Goal: Navigation & Orientation: Find specific page/section

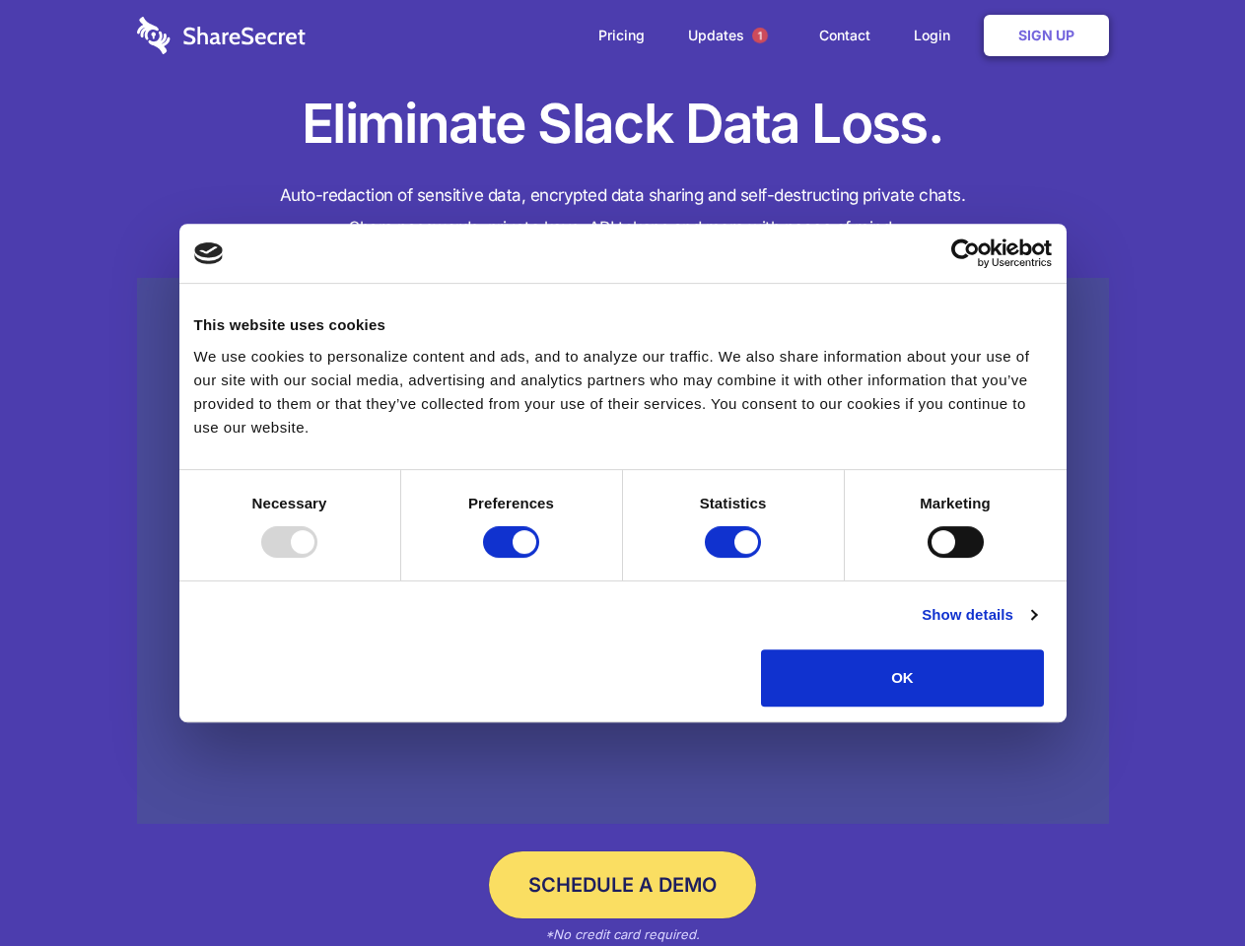
click at [317, 558] on div at bounding box center [289, 542] width 56 height 32
click at [539, 558] on input "Preferences" at bounding box center [511, 542] width 56 height 32
checkbox input "false"
click at [735, 558] on input "Statistics" at bounding box center [733, 542] width 56 height 32
checkbox input "false"
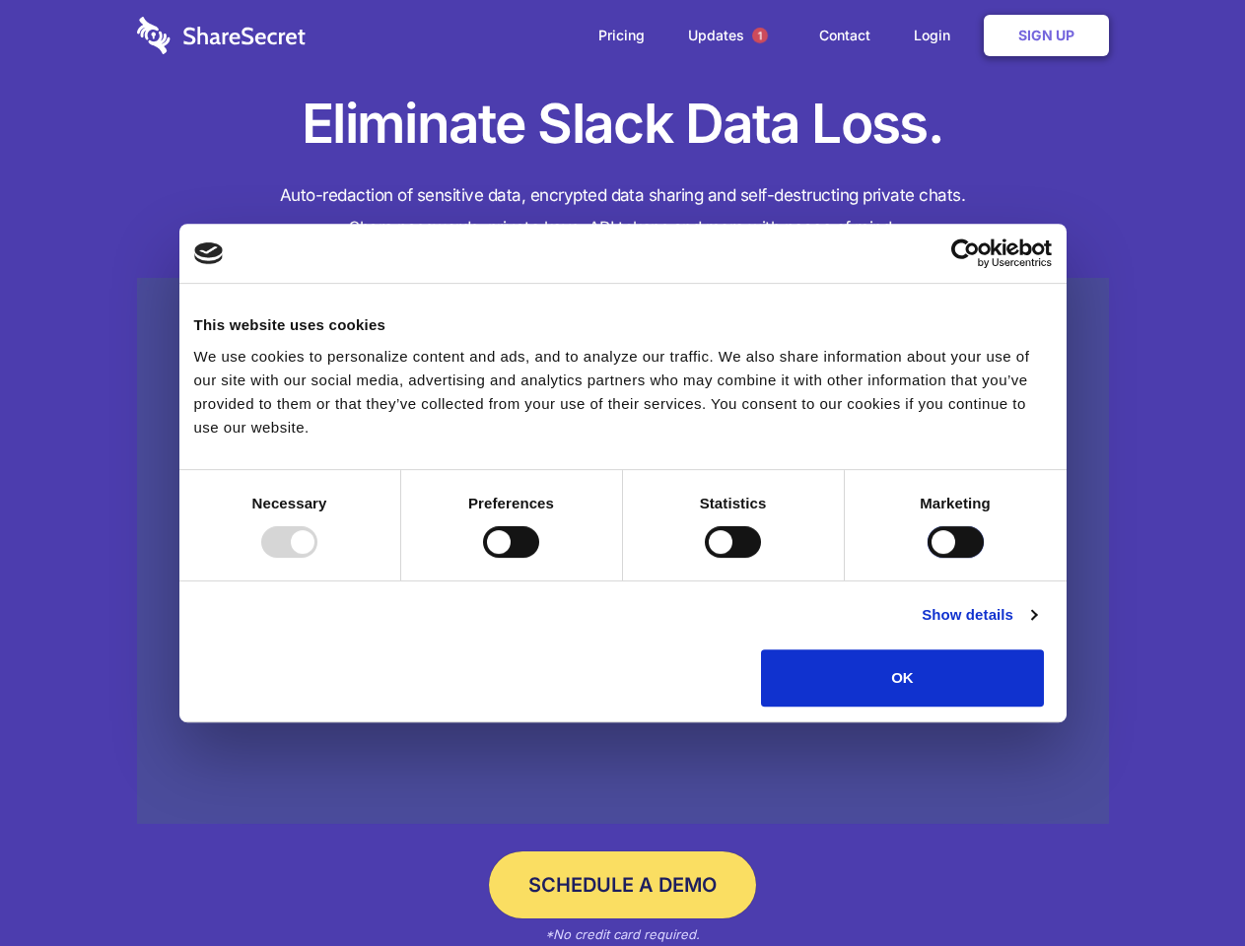
click at [927, 558] on input "Marketing" at bounding box center [955, 542] width 56 height 32
checkbox input "true"
click at [1036, 627] on link "Show details" at bounding box center [978, 615] width 114 height 24
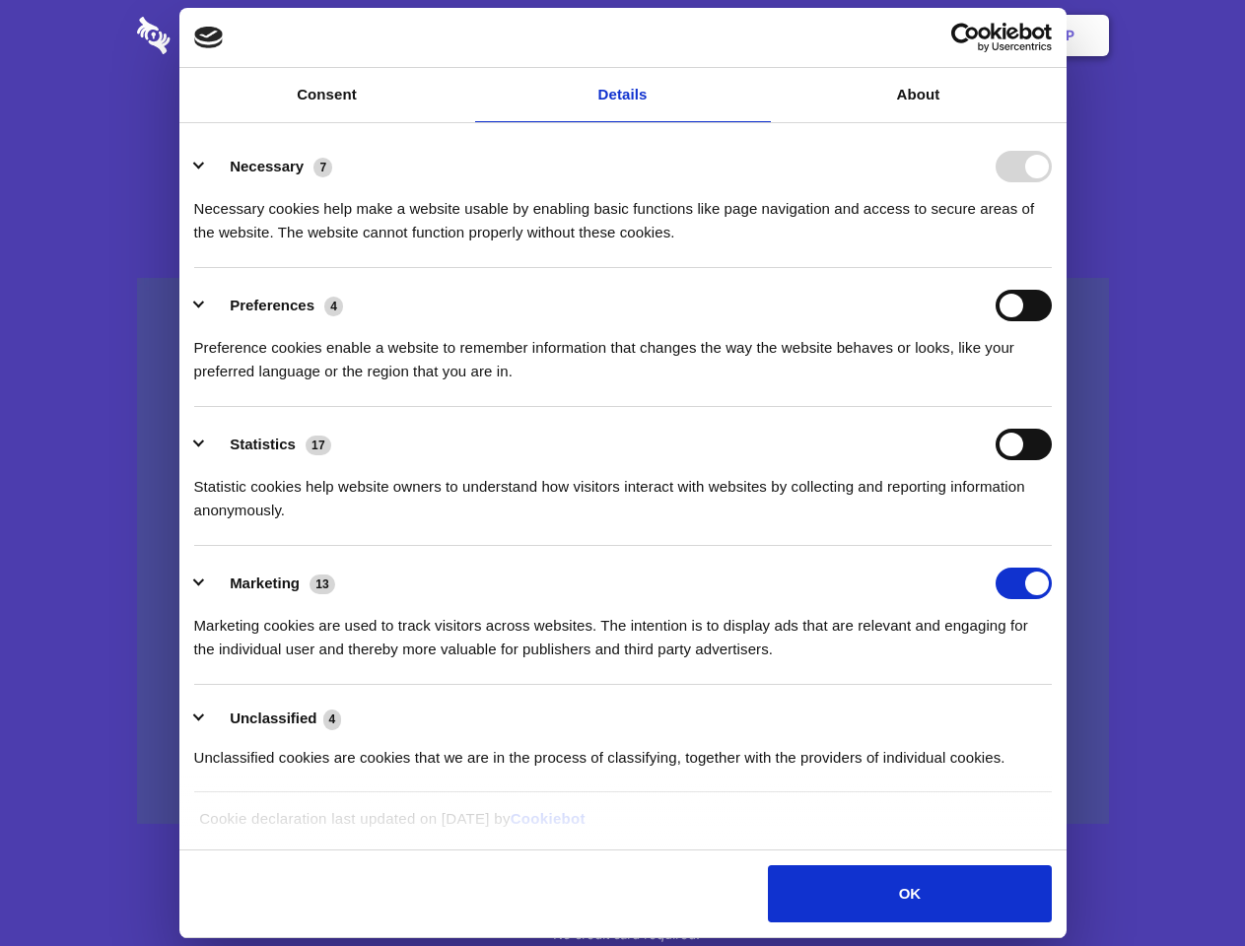
click at [1060, 713] on ul "Necessary 7 Necessary cookies help make a website usable by enabling basic func…" at bounding box center [622, 461] width 876 height 664
click at [759, 35] on span "1" at bounding box center [760, 36] width 16 height 16
